Goal: Find specific page/section: Find specific page/section

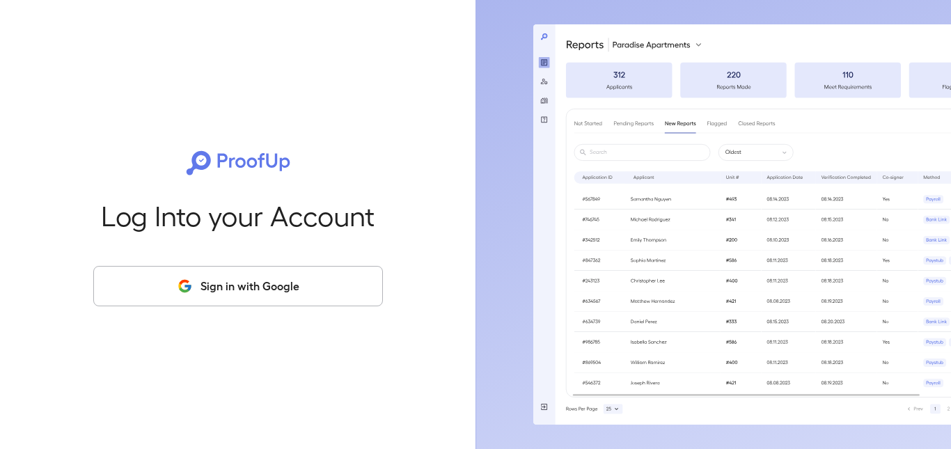
click at [231, 286] on button "Sign in with Google" at bounding box center [238, 286] width 290 height 40
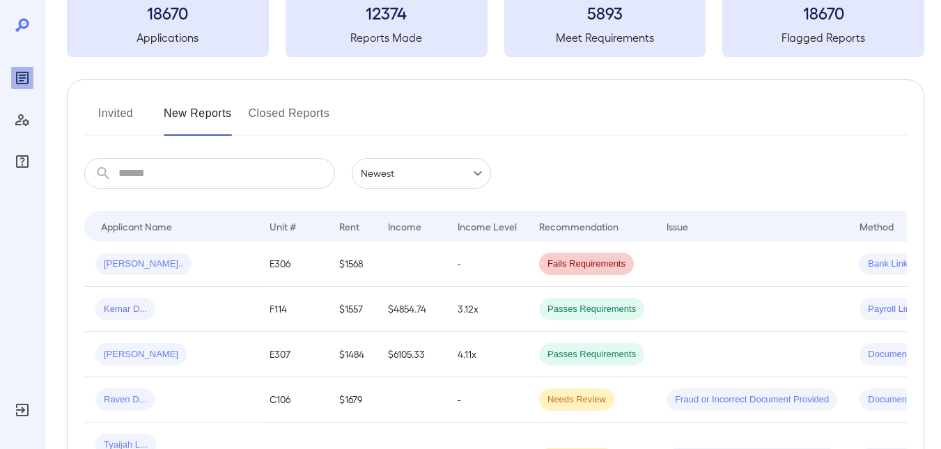
scroll to position [70, 0]
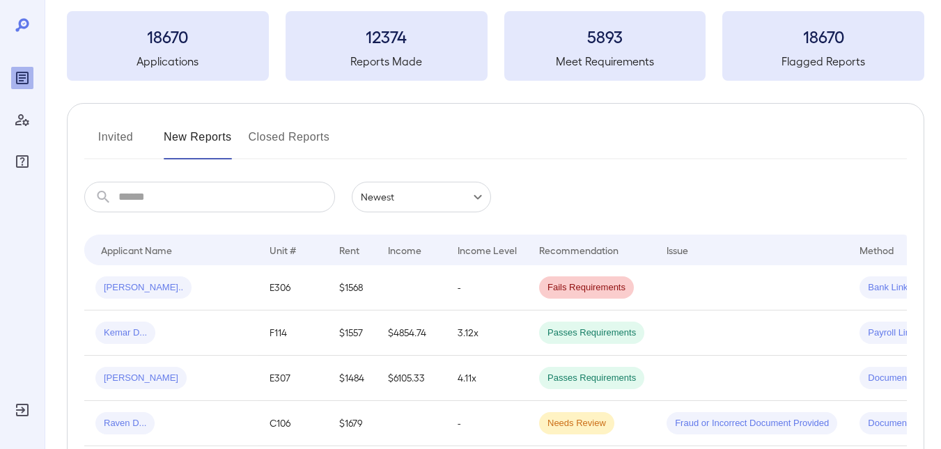
drag, startPoint x: 107, startPoint y: 136, endPoint x: 442, endPoint y: 146, distance: 335.2
click at [107, 136] on button "Invited" at bounding box center [115, 142] width 63 height 33
